Goal: Navigation & Orientation: Find specific page/section

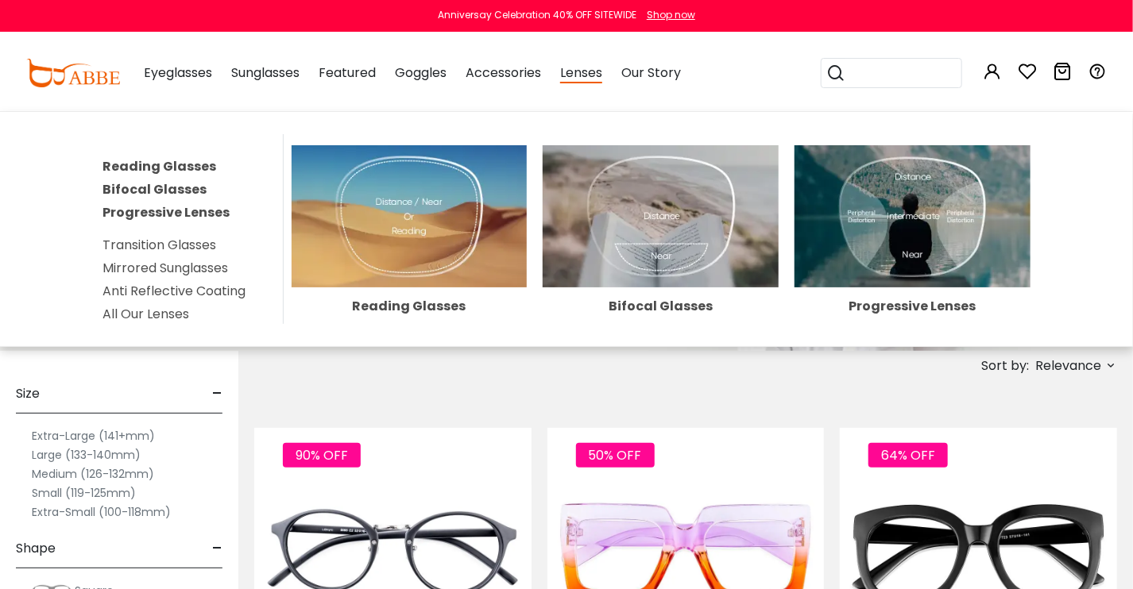
click at [589, 79] on span "Lenses" at bounding box center [581, 74] width 42 height 20
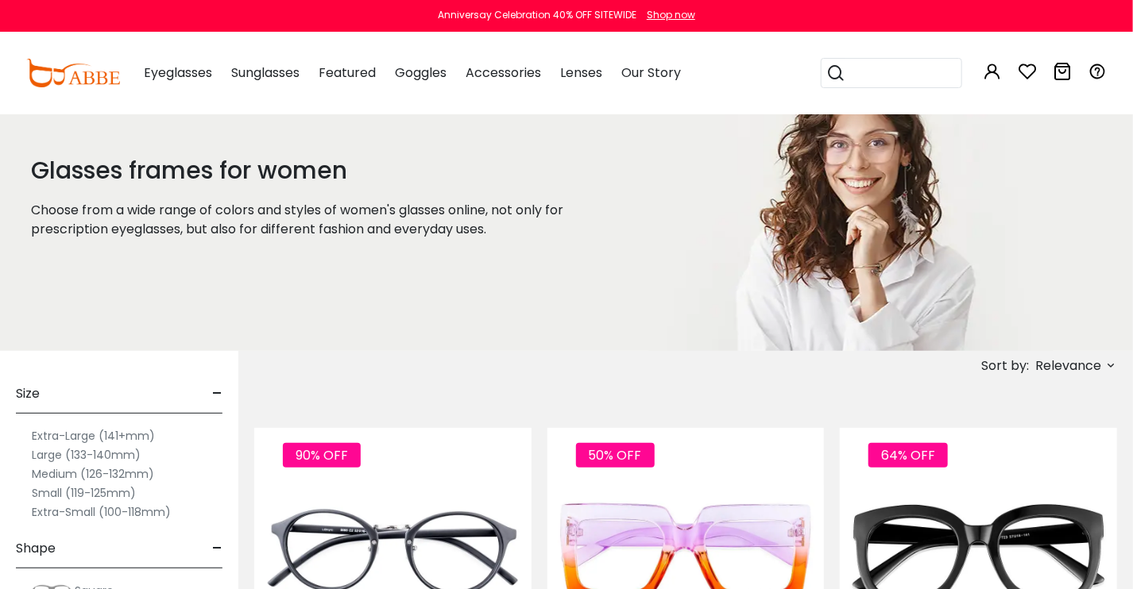
click at [83, 473] on label "Medium (126-132mm)" at bounding box center [93, 474] width 122 height 19
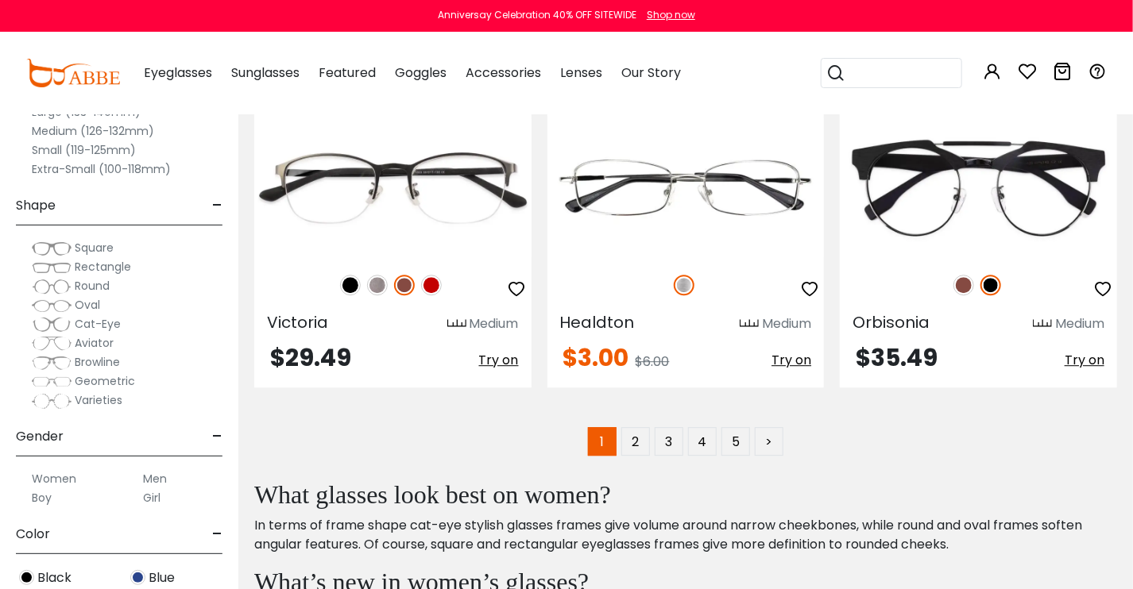
scroll to position [7611, 0]
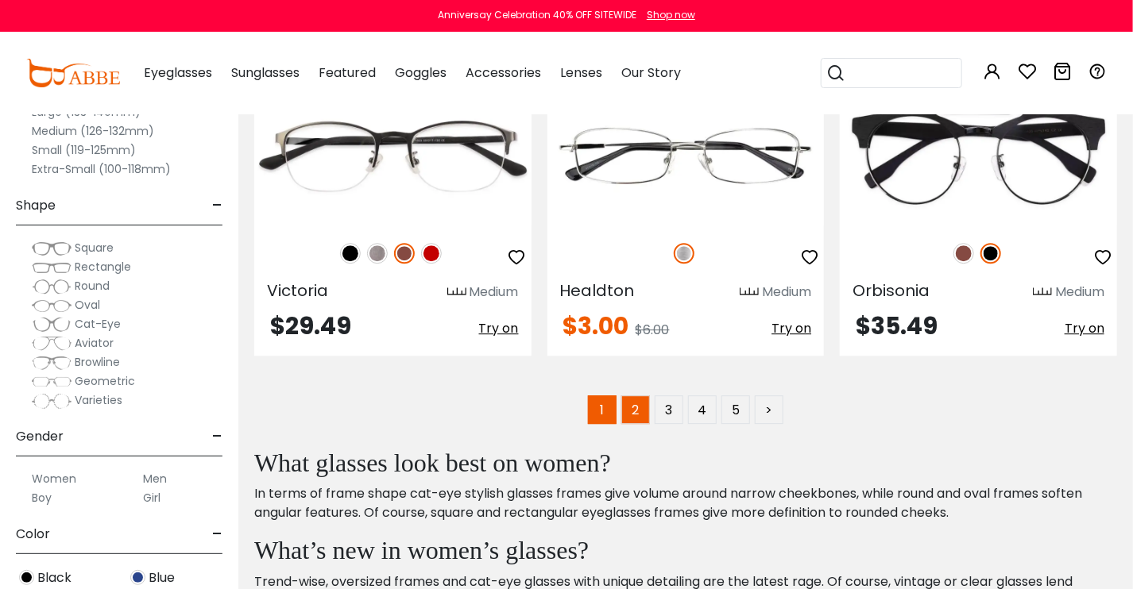
click at [635, 396] on link "2" at bounding box center [635, 410] width 29 height 29
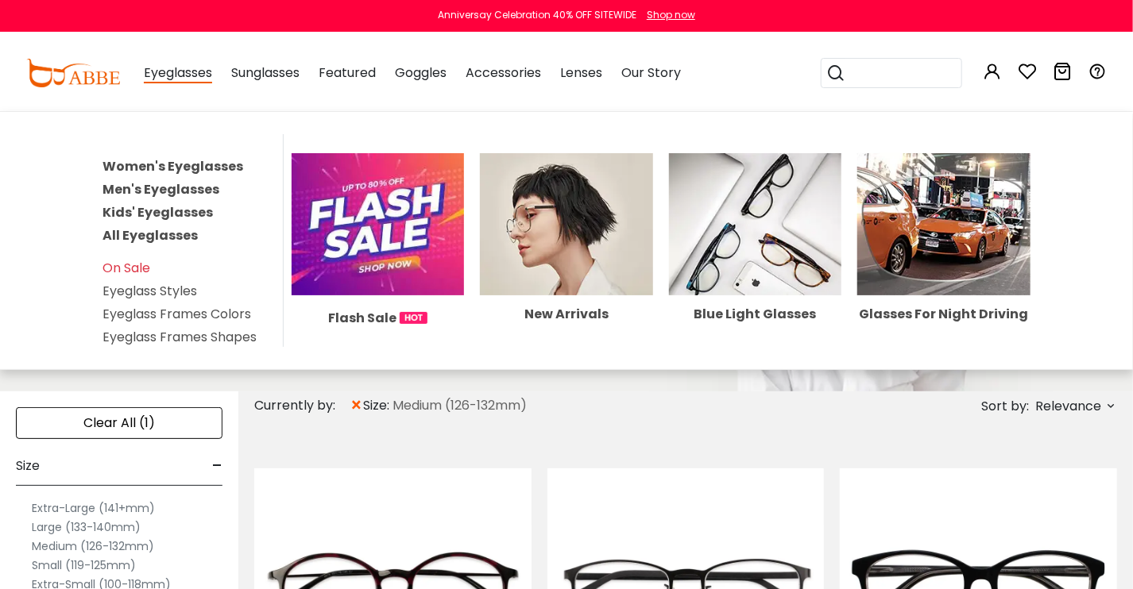
click at [135, 162] on link "Women's Eyeglasses" at bounding box center [172, 166] width 141 height 18
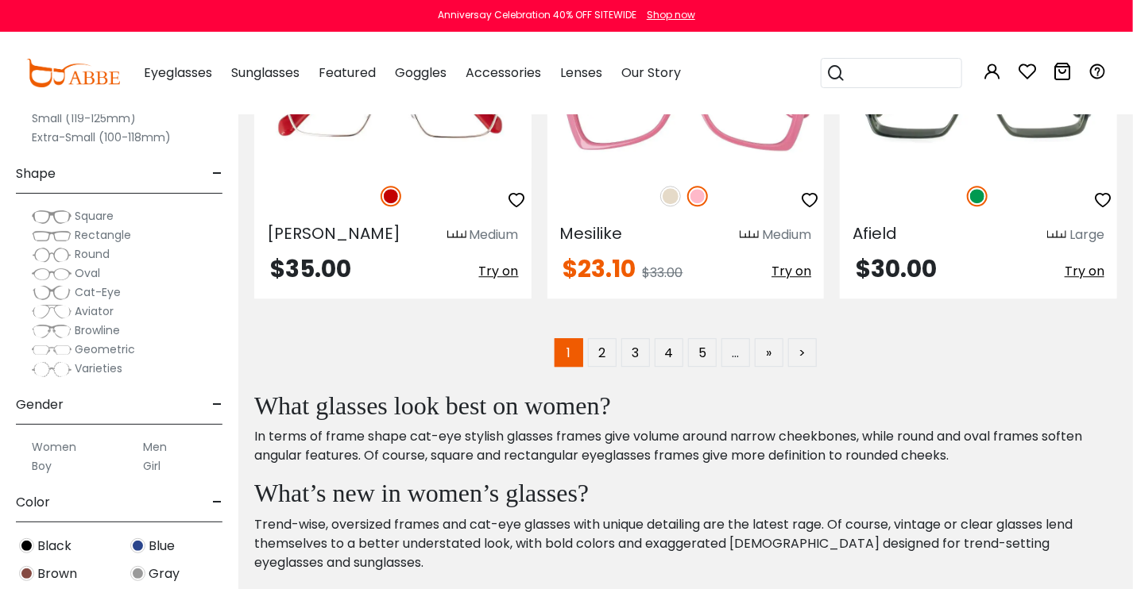
scroll to position [7677, 0]
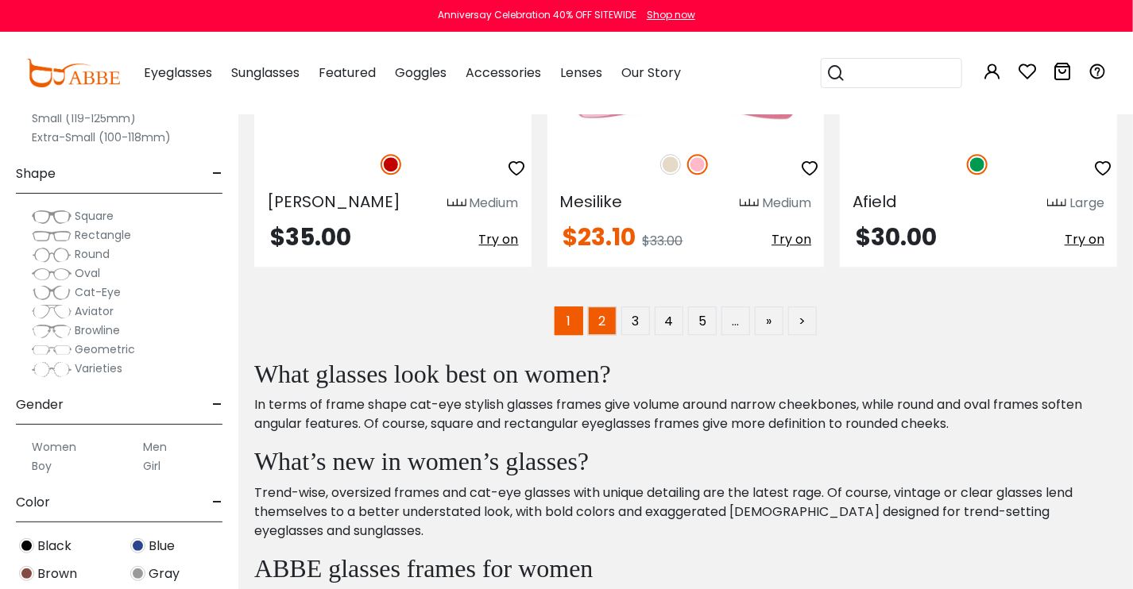
click at [593, 322] on link "2" at bounding box center [602, 321] width 29 height 29
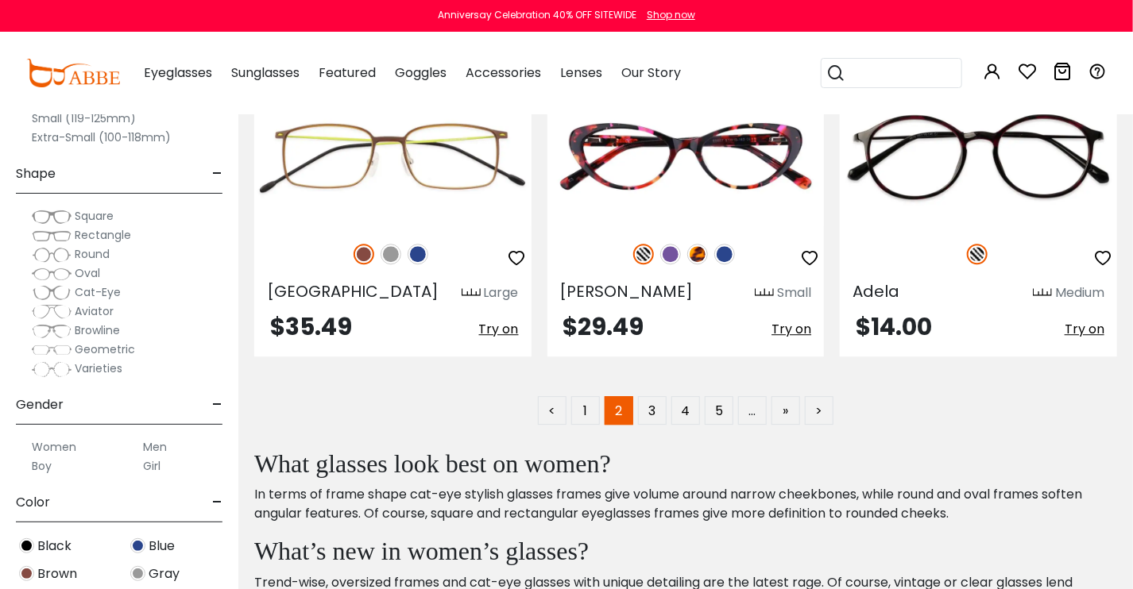
scroll to position [7698, 0]
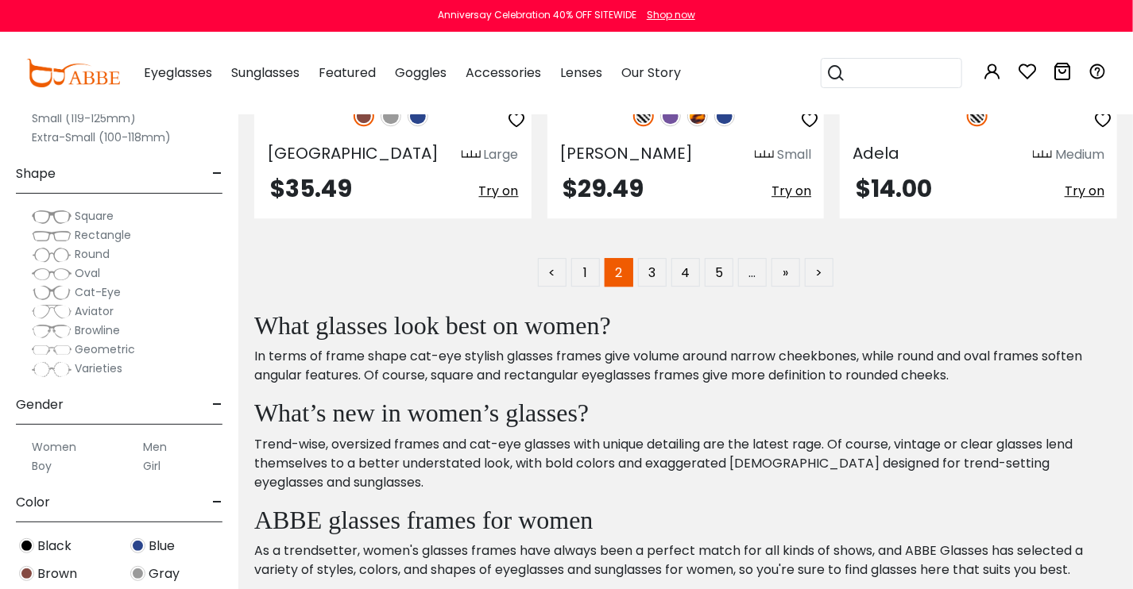
drag, startPoint x: 652, startPoint y: 253, endPoint x: 664, endPoint y: 234, distance: 21.8
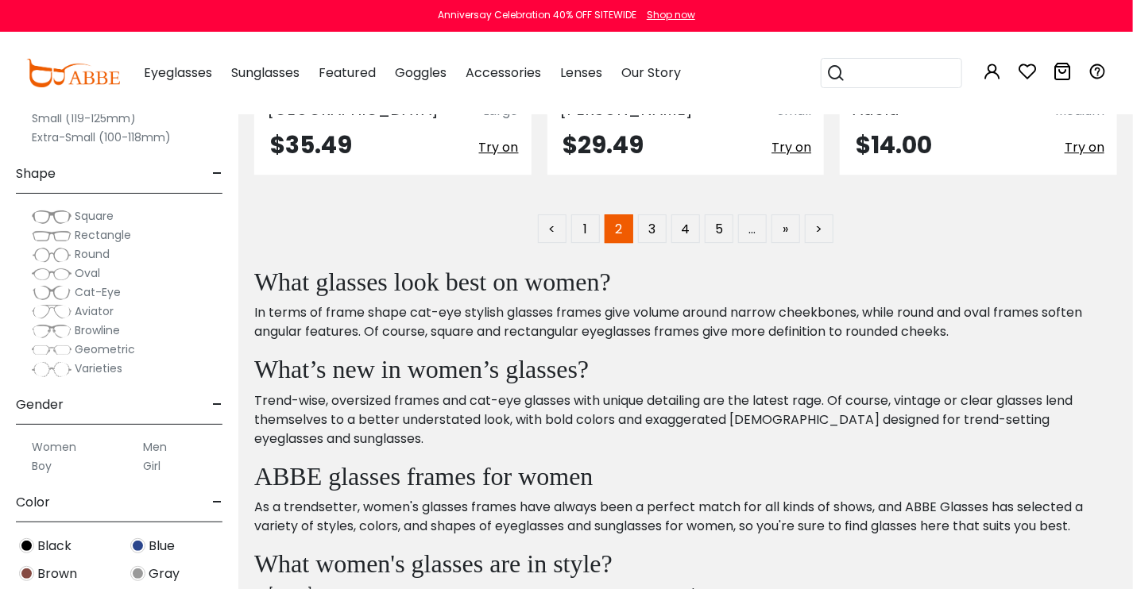
scroll to position [7778, 0]
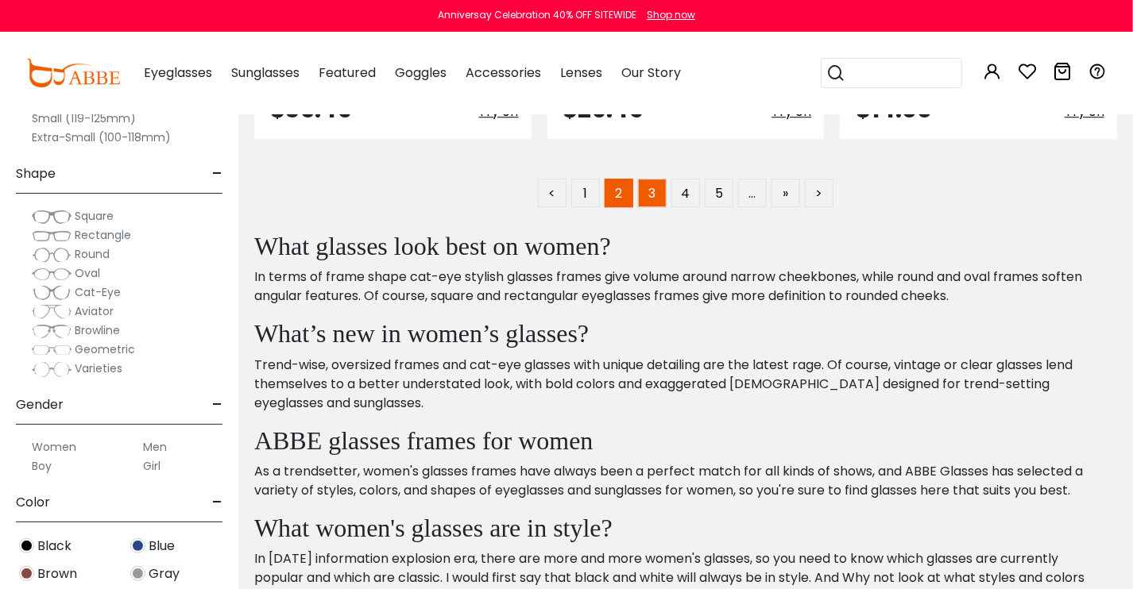
click at [653, 179] on link "3" at bounding box center [652, 193] width 29 height 29
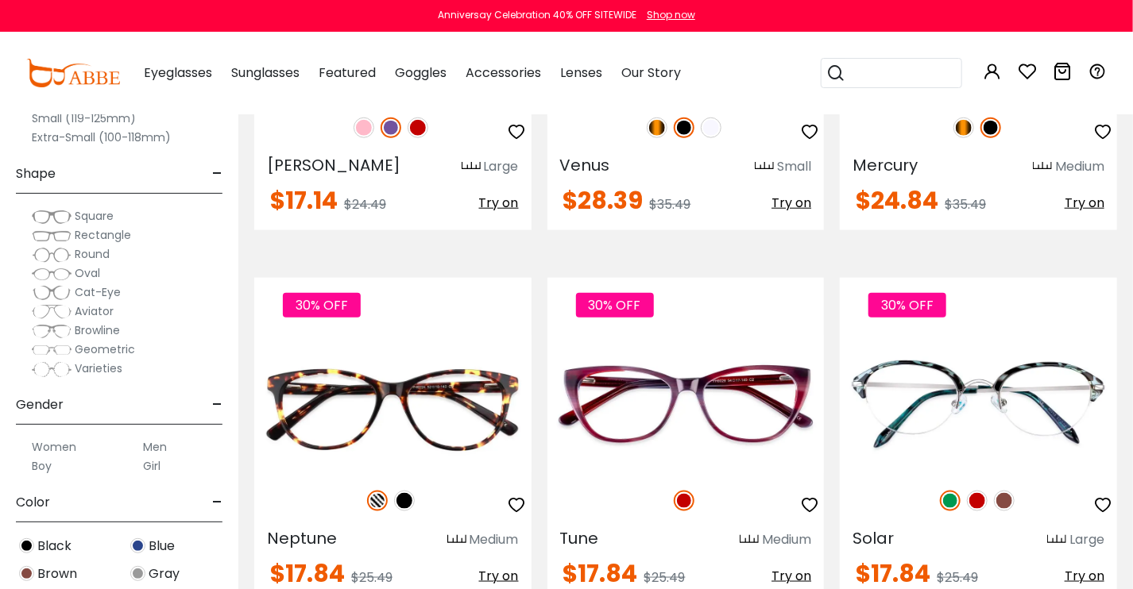
scroll to position [3616, 0]
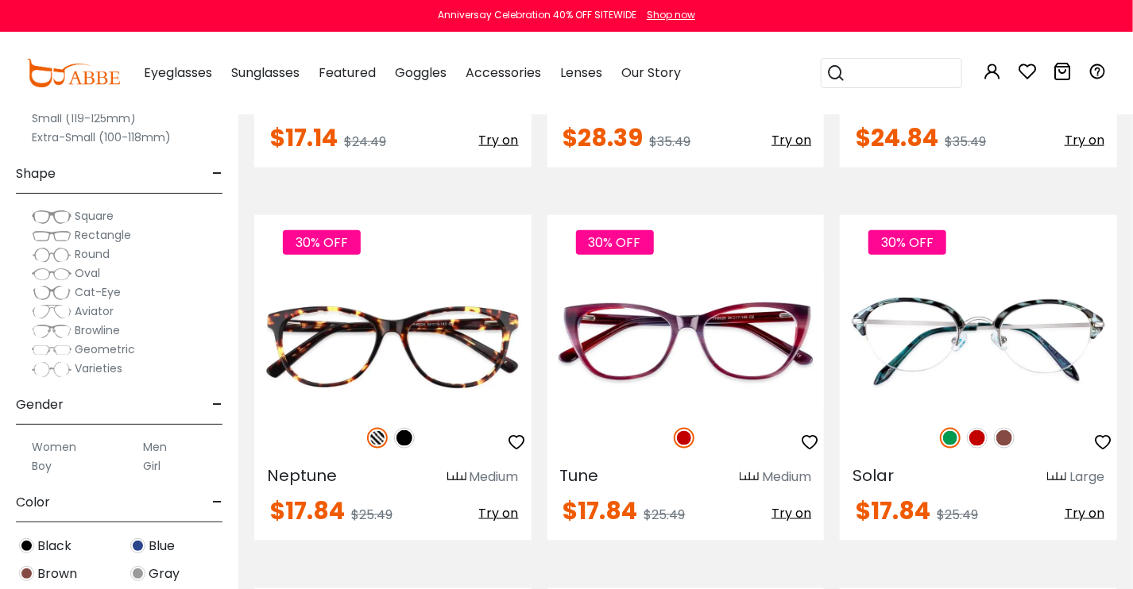
drag, startPoint x: 1123, startPoint y: 586, endPoint x: 1107, endPoint y: 586, distance: 15.9
click at [1107, 586] on div "[PERSON_NAME] Medium $29.49 Try on [GEOGRAPHIC_DATA]" at bounding box center [685, 565] width 879 height 7473
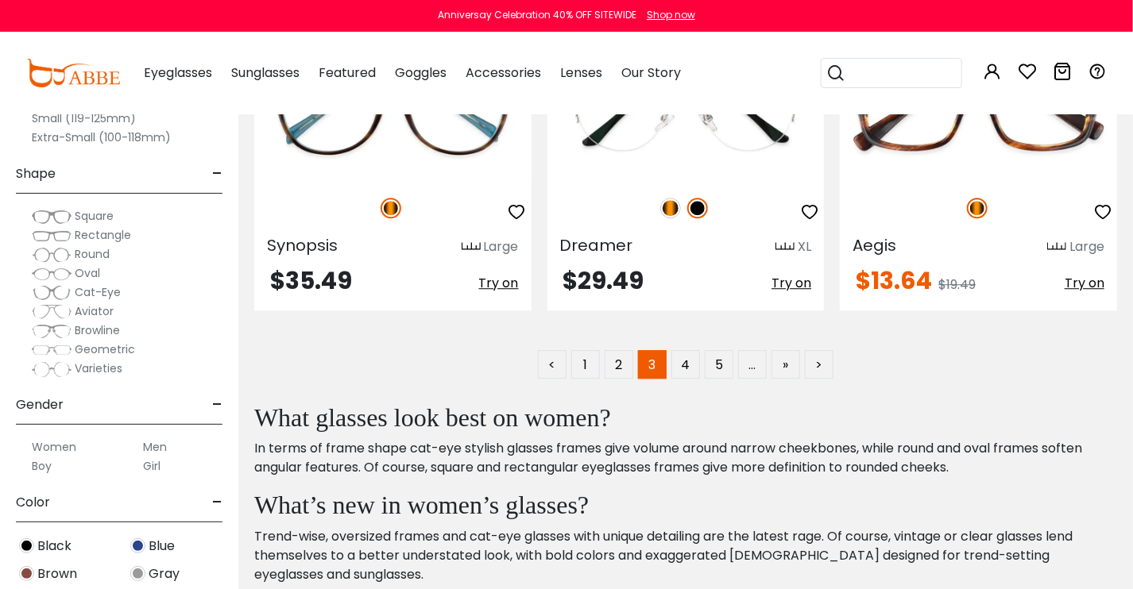
scroll to position [7647, 0]
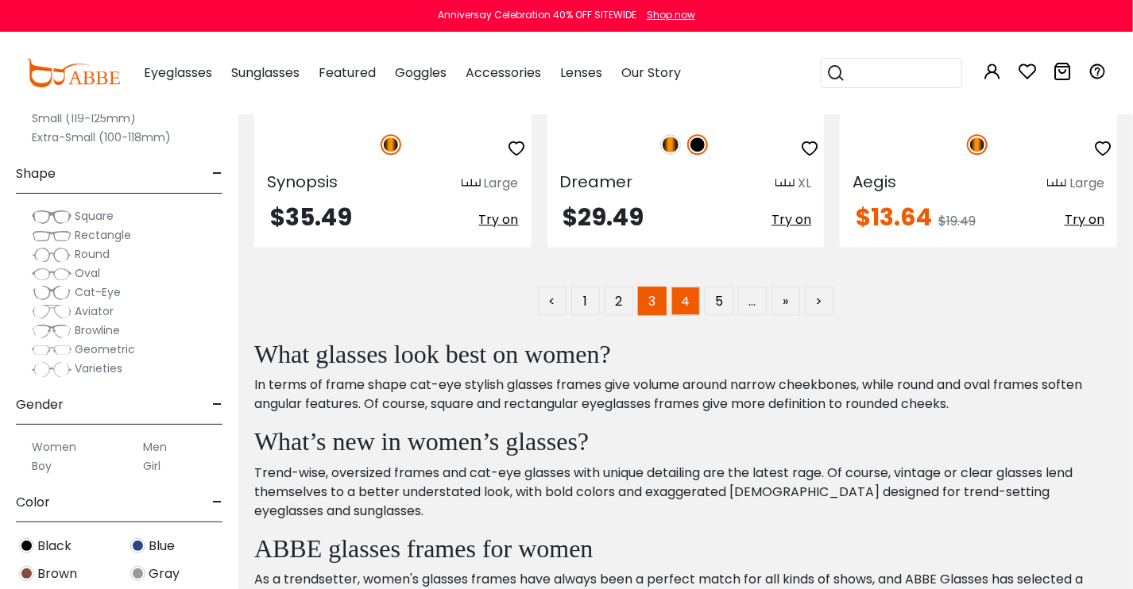
click at [687, 309] on link "4" at bounding box center [685, 301] width 29 height 29
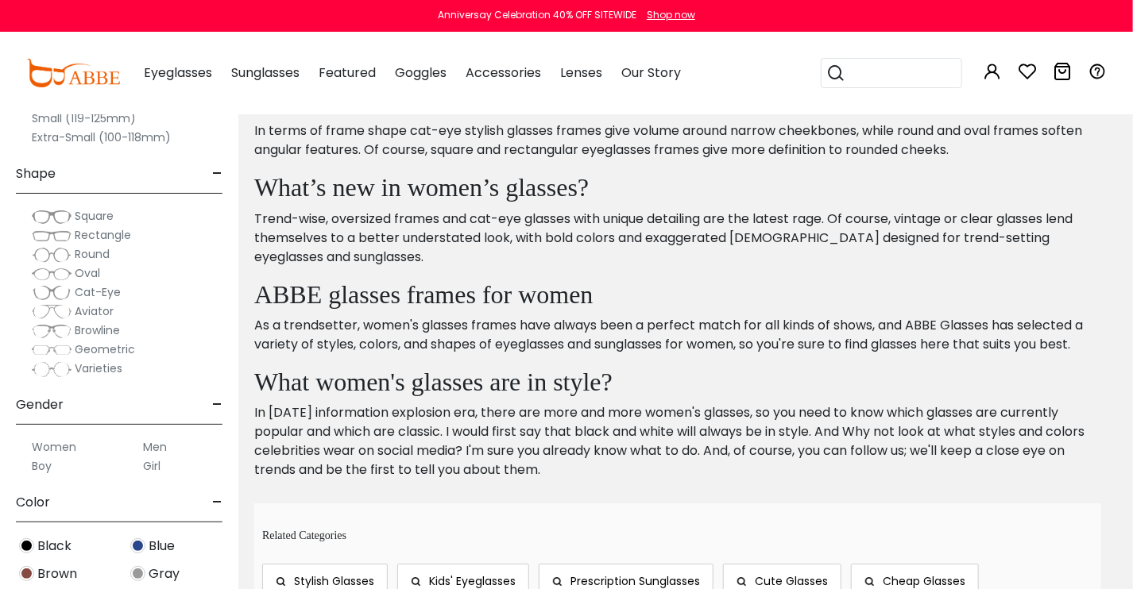
scroll to position [7913, 0]
